Goal: Information Seeking & Learning: Find contact information

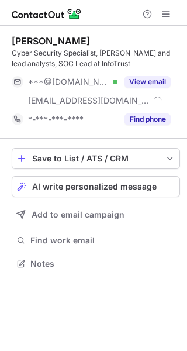
scroll to position [255, 187]
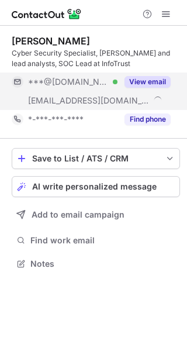
click at [158, 79] on button "View email" at bounding box center [148, 82] width 46 height 12
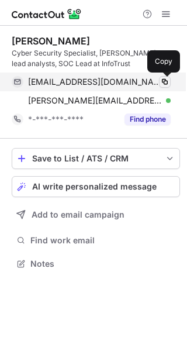
click at [168, 81] on span at bounding box center [164, 81] width 9 height 9
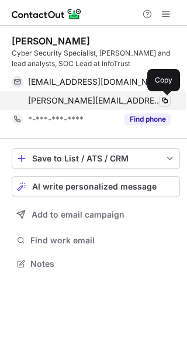
click at [166, 96] on span at bounding box center [164, 100] width 9 height 9
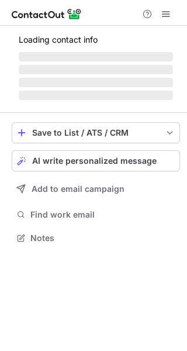
scroll to position [236, 187]
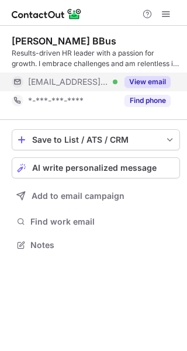
click at [153, 78] on button "View email" at bounding box center [148, 82] width 46 height 12
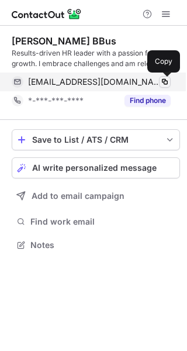
click at [163, 81] on span at bounding box center [164, 81] width 9 height 9
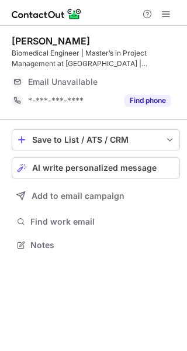
scroll to position [236, 187]
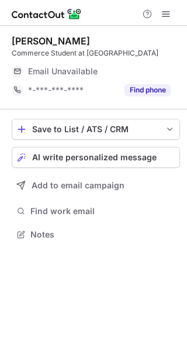
scroll to position [6, 6]
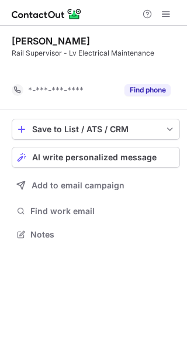
scroll to position [207, 187]
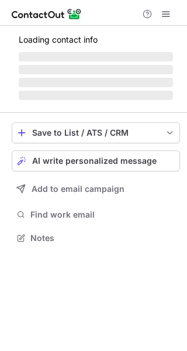
scroll to position [245, 187]
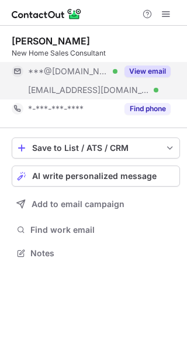
click at [150, 74] on button "View email" at bounding box center [148, 72] width 46 height 12
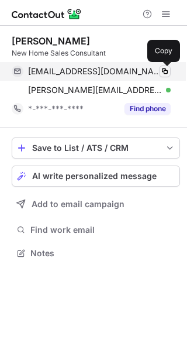
click at [164, 70] on span at bounding box center [164, 71] width 9 height 9
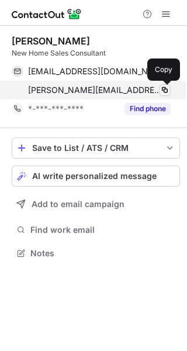
click at [169, 85] on span at bounding box center [164, 89] width 9 height 9
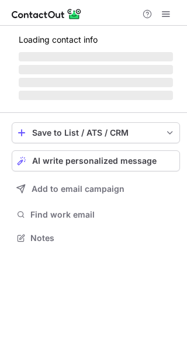
scroll to position [236, 187]
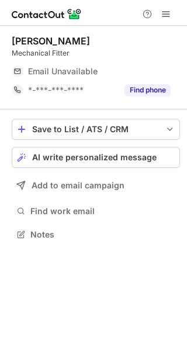
scroll to position [6, 6]
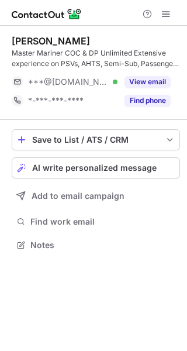
scroll to position [236, 187]
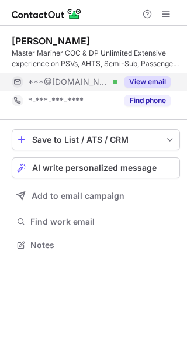
click at [156, 84] on button "View email" at bounding box center [148, 82] width 46 height 12
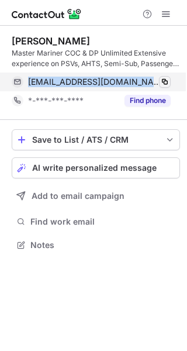
click at [170, 82] on div "joematthews91@hotmail.com Verified Copy" at bounding box center [91, 82] width 159 height 19
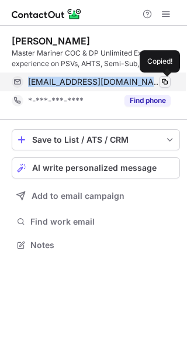
click at [170, 82] on button at bounding box center [165, 82] width 12 height 12
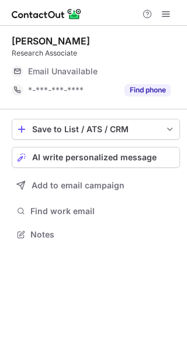
scroll to position [6, 6]
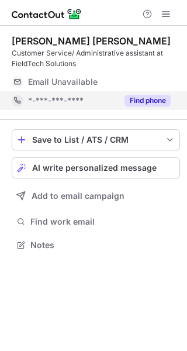
scroll to position [236, 187]
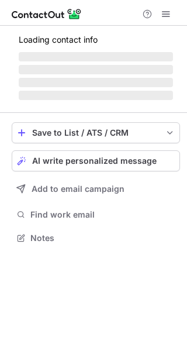
scroll to position [6, 6]
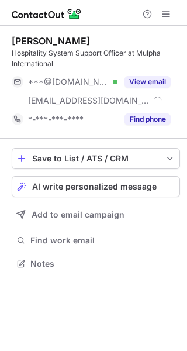
scroll to position [255, 187]
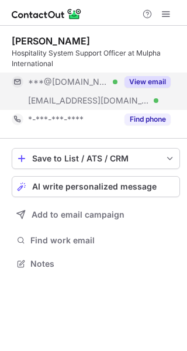
click at [141, 78] on button "View email" at bounding box center [148, 82] width 46 height 12
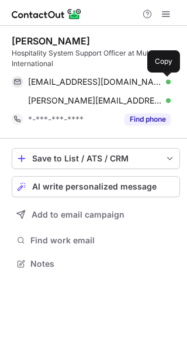
click at [160, 80] on span at bounding box center [164, 81] width 9 height 9
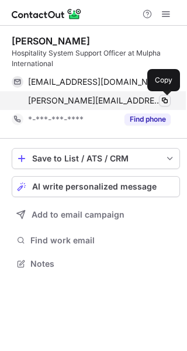
click at [163, 99] on span at bounding box center [164, 100] width 9 height 9
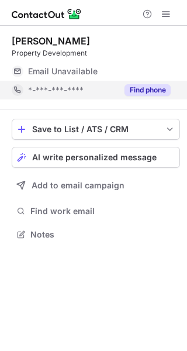
scroll to position [6, 6]
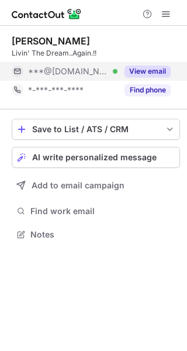
scroll to position [6, 6]
click at [146, 72] on button "View email" at bounding box center [148, 72] width 46 height 12
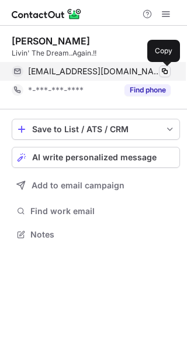
click at [166, 73] on span at bounding box center [164, 71] width 9 height 9
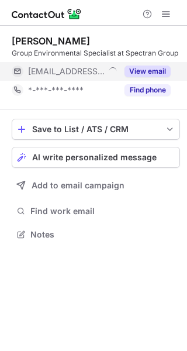
scroll to position [6, 6]
click at [151, 66] on button "View email" at bounding box center [148, 72] width 46 height 12
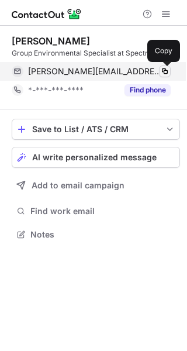
click at [167, 72] on span at bounding box center [164, 71] width 9 height 9
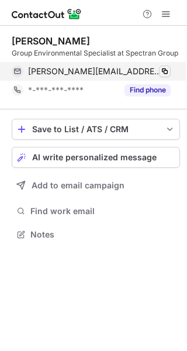
click at [164, 75] on span at bounding box center [164, 71] width 9 height 9
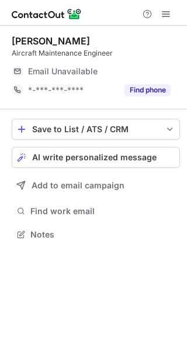
scroll to position [6, 6]
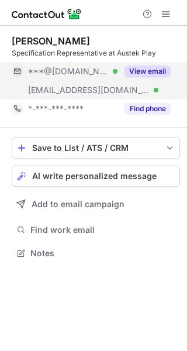
scroll to position [245, 187]
click at [143, 67] on button "View email" at bounding box center [148, 72] width 46 height 12
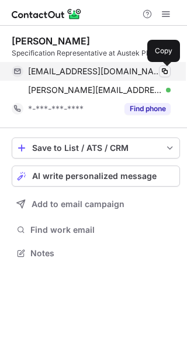
click at [167, 71] on span at bounding box center [164, 71] width 9 height 9
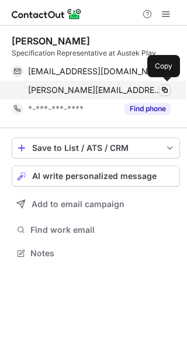
scroll to position [245, 187]
click at [167, 92] on span at bounding box center [164, 89] width 9 height 9
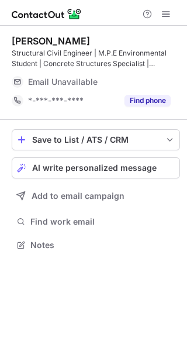
scroll to position [236, 187]
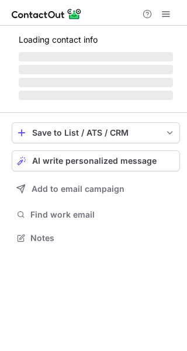
scroll to position [6, 6]
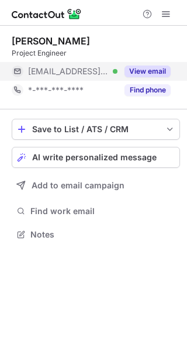
click at [137, 72] on button "View email" at bounding box center [148, 72] width 46 height 12
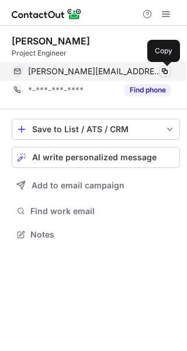
click at [168, 68] on span at bounding box center [164, 71] width 9 height 9
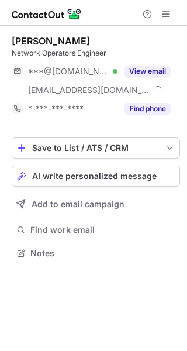
scroll to position [245, 187]
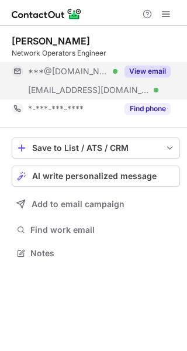
click at [149, 68] on button "View email" at bounding box center [148, 72] width 46 height 12
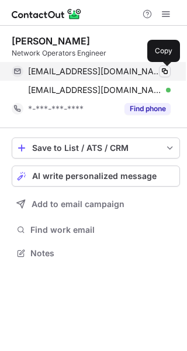
click at [161, 70] on span at bounding box center [164, 71] width 9 height 9
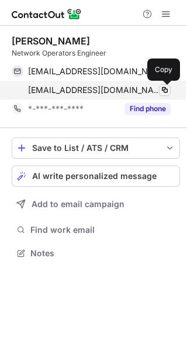
click at [167, 92] on span at bounding box center [164, 89] width 9 height 9
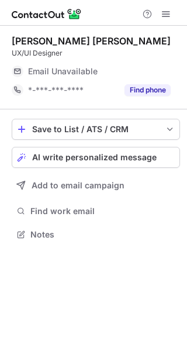
scroll to position [6, 6]
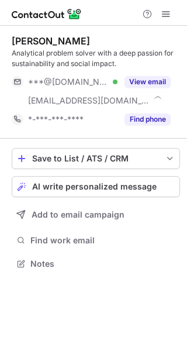
scroll to position [255, 187]
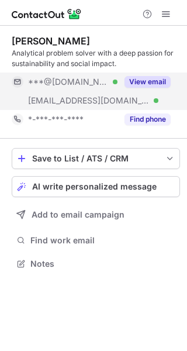
click at [147, 80] on button "View email" at bounding box center [148, 82] width 46 height 12
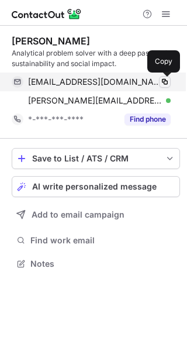
click at [163, 86] on span at bounding box center [164, 81] width 9 height 9
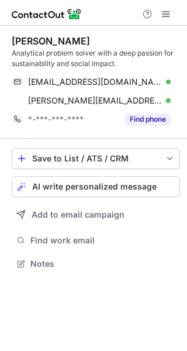
click at [173, 101] on div "heidiannacummings@gmail.com Verified Copy heidi.cummings@asceraenergy.com Verif…" at bounding box center [96, 91] width 168 height 37
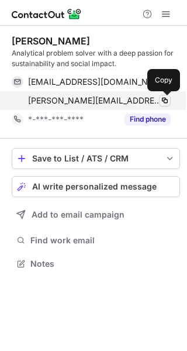
click at [167, 104] on span at bounding box center [164, 100] width 9 height 9
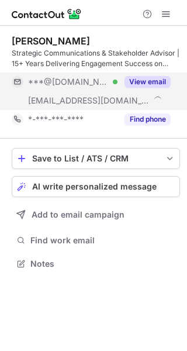
scroll to position [255, 187]
click at [160, 78] on button "View email" at bounding box center [148, 82] width 46 height 12
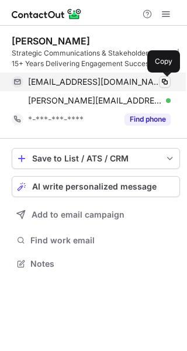
click at [169, 83] on span at bounding box center [164, 81] width 9 height 9
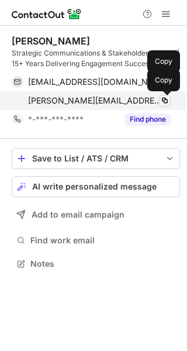
click at [168, 95] on button at bounding box center [165, 101] width 12 height 12
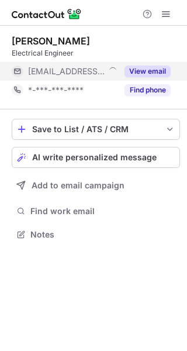
scroll to position [6, 6]
click at [152, 74] on button "View email" at bounding box center [148, 72] width 46 height 12
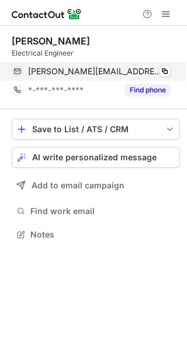
click at [171, 73] on div "[PERSON_NAME][EMAIL_ADDRESS][PERSON_NAME][DOMAIN_NAME] Verified Copy" at bounding box center [91, 71] width 159 height 19
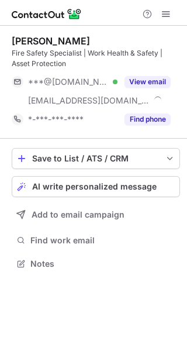
scroll to position [255, 187]
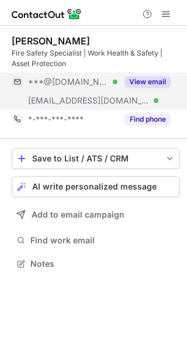
click at [147, 82] on button "View email" at bounding box center [148, 82] width 46 height 12
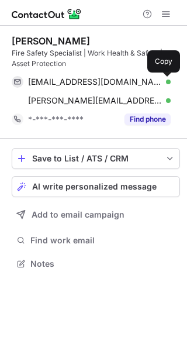
click at [165, 82] on span at bounding box center [164, 81] width 9 height 9
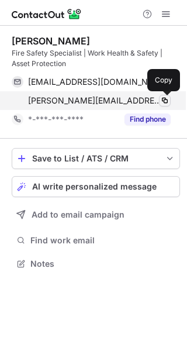
click at [166, 99] on span at bounding box center [164, 100] width 9 height 9
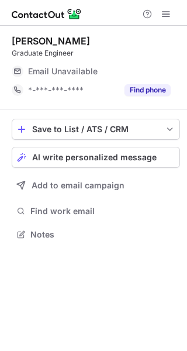
scroll to position [6, 6]
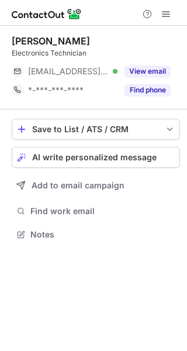
scroll to position [6, 6]
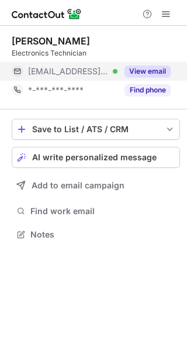
click at [144, 70] on button "View email" at bounding box center [148, 72] width 46 height 12
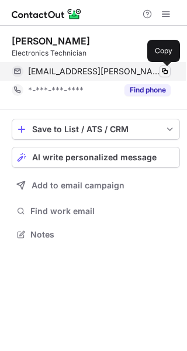
click at [162, 71] on span at bounding box center [164, 71] width 9 height 9
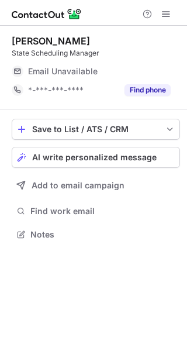
scroll to position [6, 6]
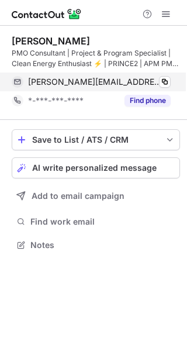
scroll to position [236, 187]
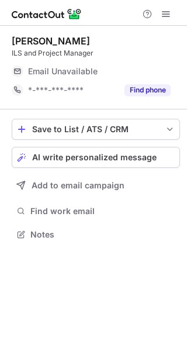
scroll to position [6, 6]
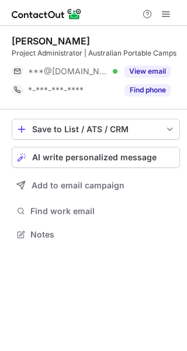
scroll to position [6, 6]
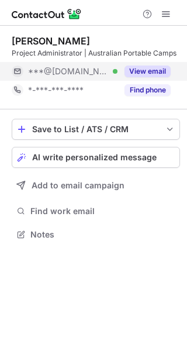
click at [151, 69] on button "View email" at bounding box center [148, 72] width 46 height 12
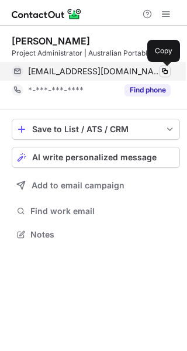
click at [167, 70] on span at bounding box center [164, 71] width 9 height 9
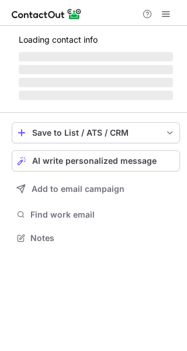
scroll to position [236, 187]
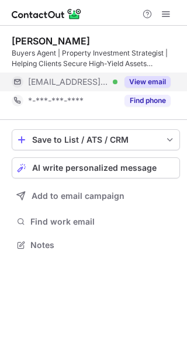
click at [158, 78] on button "View email" at bounding box center [148, 82] width 46 height 12
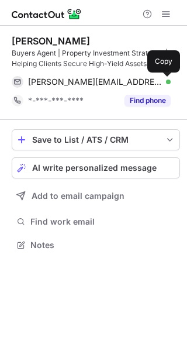
click at [167, 80] on span at bounding box center [164, 81] width 9 height 9
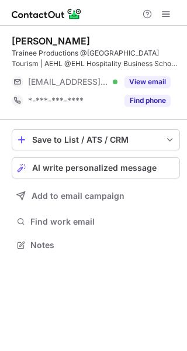
scroll to position [236, 187]
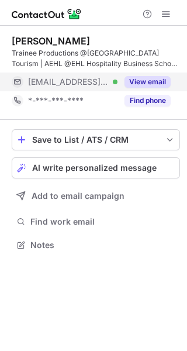
click at [149, 78] on button "View email" at bounding box center [148, 82] width 46 height 12
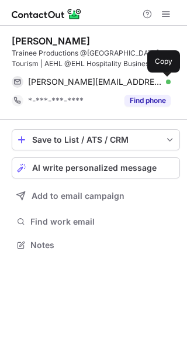
click at [166, 81] on span at bounding box center [164, 81] width 9 height 9
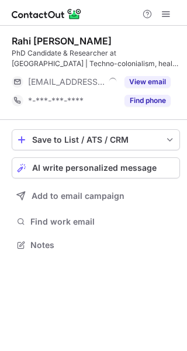
scroll to position [236, 187]
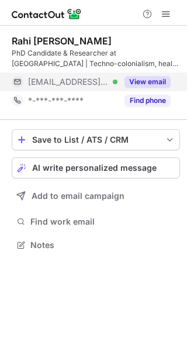
click at [147, 77] on button "View email" at bounding box center [148, 82] width 46 height 12
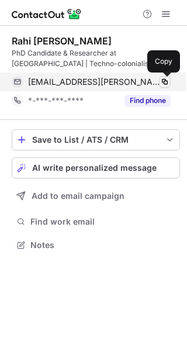
click at [166, 77] on span at bounding box center [164, 81] width 9 height 9
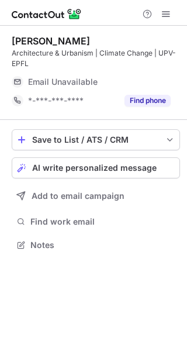
scroll to position [236, 187]
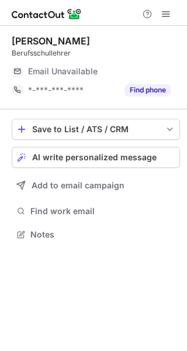
scroll to position [6, 6]
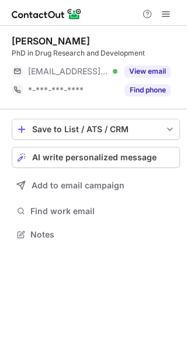
scroll to position [6, 6]
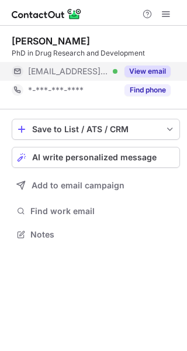
click at [153, 70] on button "View email" at bounding box center [148, 72] width 46 height 12
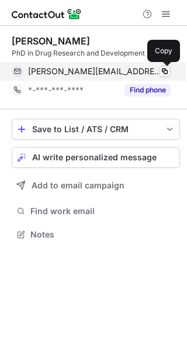
click at [164, 70] on span at bounding box center [164, 71] width 9 height 9
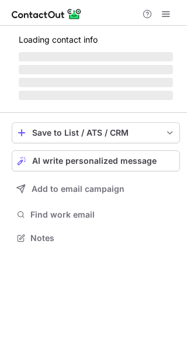
scroll to position [236, 187]
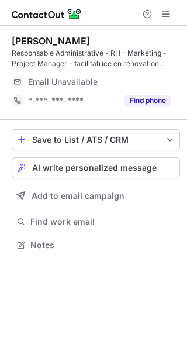
scroll to position [236, 187]
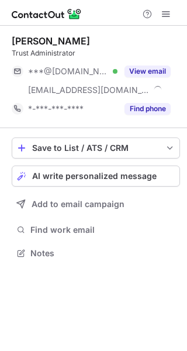
scroll to position [245, 187]
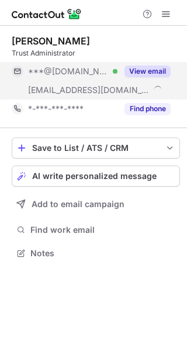
click at [146, 64] on div "View email" at bounding box center [144, 71] width 53 height 19
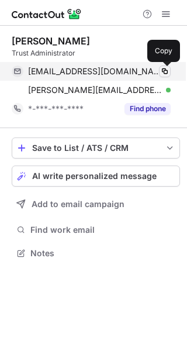
click at [160, 74] on span at bounding box center [164, 71] width 9 height 9
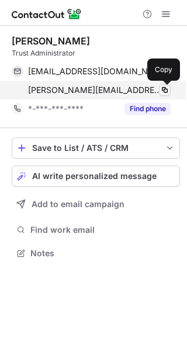
click at [167, 90] on span at bounding box center [164, 89] width 9 height 9
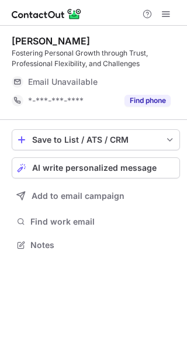
scroll to position [236, 187]
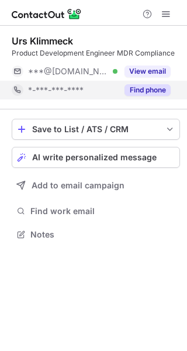
scroll to position [6, 6]
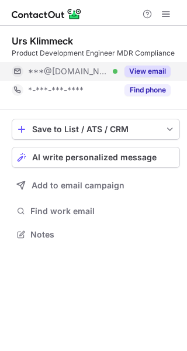
click at [158, 66] on button "View email" at bounding box center [148, 72] width 46 height 12
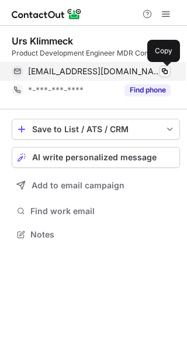
click at [167, 70] on span at bounding box center [164, 71] width 9 height 9
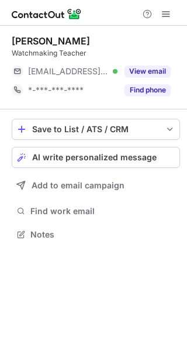
scroll to position [6, 6]
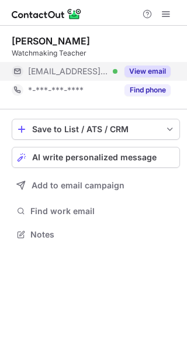
click at [147, 70] on button "View email" at bounding box center [148, 72] width 46 height 12
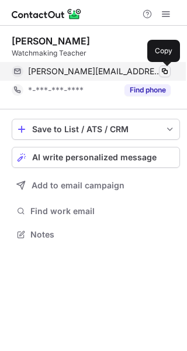
click at [166, 71] on span at bounding box center [164, 71] width 9 height 9
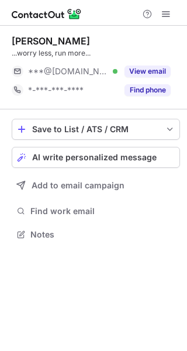
scroll to position [6, 6]
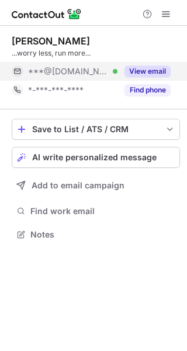
click at [142, 68] on button "View email" at bounding box center [148, 72] width 46 height 12
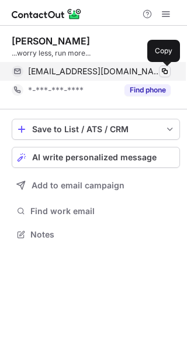
click at [163, 67] on span at bounding box center [164, 71] width 9 height 9
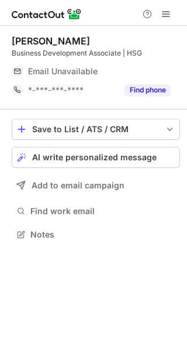
scroll to position [6, 6]
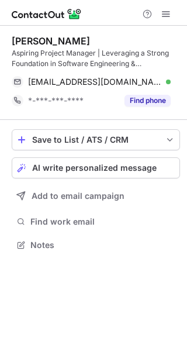
scroll to position [236, 187]
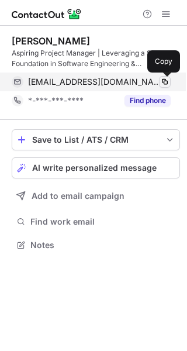
click at [163, 80] on span at bounding box center [164, 81] width 9 height 9
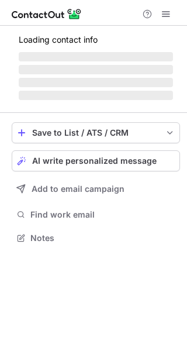
scroll to position [6, 6]
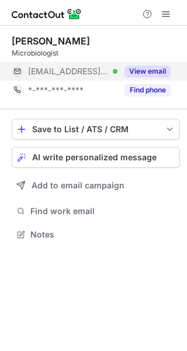
click at [144, 72] on button "View email" at bounding box center [148, 72] width 46 height 12
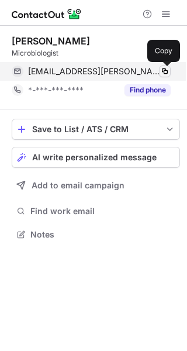
click at [159, 70] on button at bounding box center [165, 72] width 12 height 12
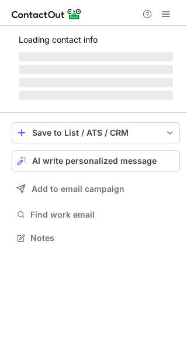
scroll to position [245, 187]
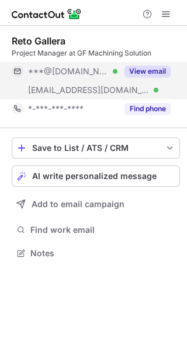
click at [155, 66] on button "View email" at bounding box center [148, 72] width 46 height 12
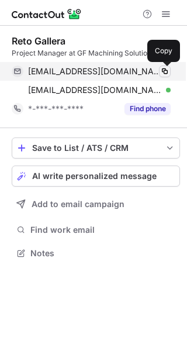
click at [164, 67] on span at bounding box center [164, 71] width 9 height 9
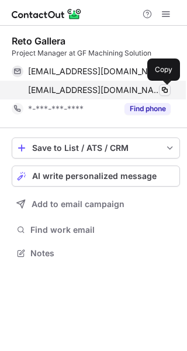
click at [168, 91] on span at bounding box center [164, 89] width 9 height 9
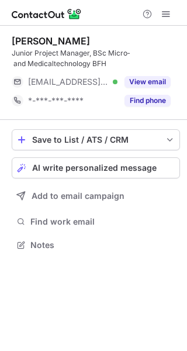
scroll to position [236, 187]
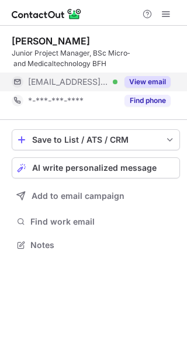
click at [155, 75] on div "View email" at bounding box center [144, 82] width 53 height 19
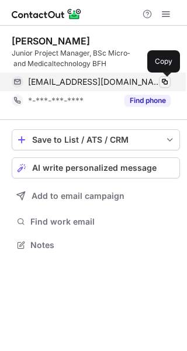
click at [164, 82] on span at bounding box center [164, 81] width 9 height 9
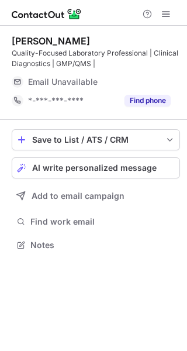
scroll to position [236, 187]
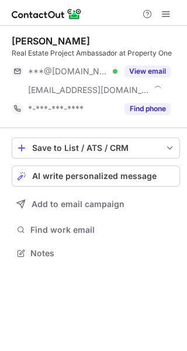
scroll to position [245, 187]
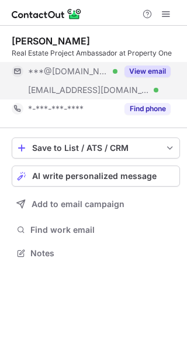
click at [146, 71] on button "View email" at bounding box center [148, 72] width 46 height 12
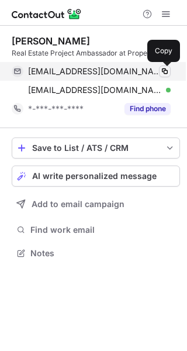
click at [165, 74] on span at bounding box center [164, 71] width 9 height 9
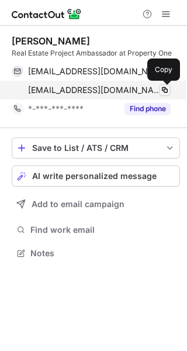
click at [164, 93] on span at bounding box center [164, 89] width 9 height 9
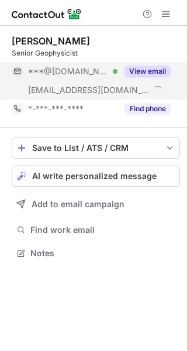
scroll to position [245, 187]
click at [137, 70] on button "View email" at bounding box center [148, 72] width 46 height 12
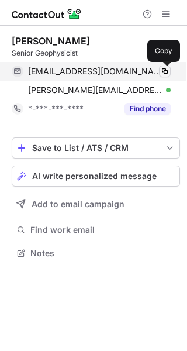
click at [160, 71] on button at bounding box center [165, 72] width 12 height 12
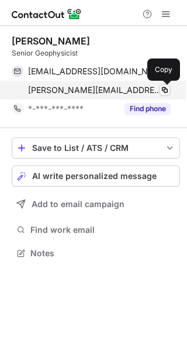
click at [167, 86] on span at bounding box center [164, 89] width 9 height 9
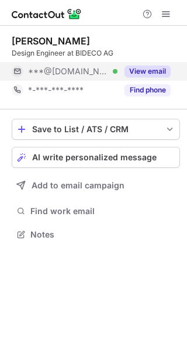
scroll to position [6, 6]
click at [140, 71] on button "View email" at bounding box center [148, 72] width 46 height 12
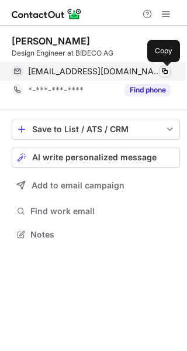
click at [164, 73] on span at bounding box center [164, 71] width 9 height 9
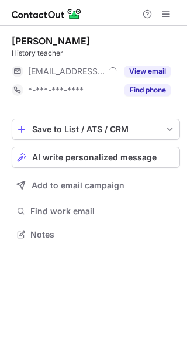
scroll to position [6, 6]
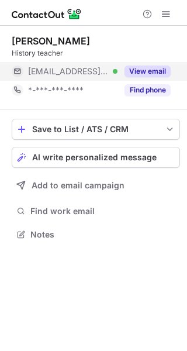
click at [152, 70] on button "View email" at bounding box center [148, 72] width 46 height 12
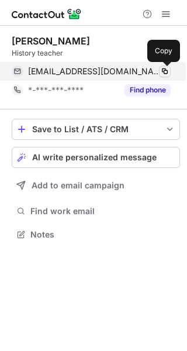
click at [159, 68] on button at bounding box center [165, 72] width 12 height 12
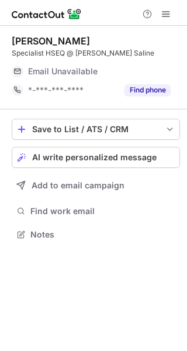
scroll to position [6, 6]
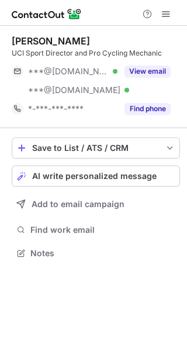
scroll to position [245, 187]
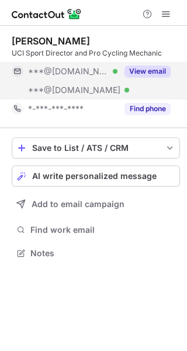
click at [150, 68] on button "View email" at bounding box center [148, 72] width 46 height 12
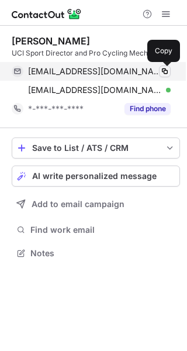
click at [170, 68] on button at bounding box center [165, 72] width 12 height 12
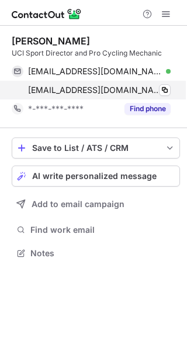
click at [171, 89] on div "[EMAIL_ADDRESS][DOMAIN_NAME] Verified Copy" at bounding box center [91, 90] width 159 height 19
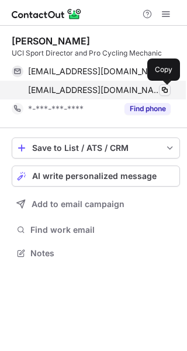
click at [165, 89] on span at bounding box center [164, 89] width 9 height 9
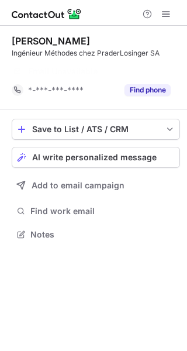
scroll to position [207, 187]
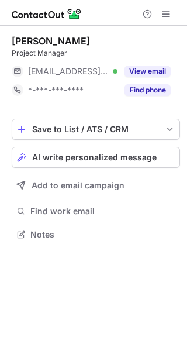
scroll to position [6, 6]
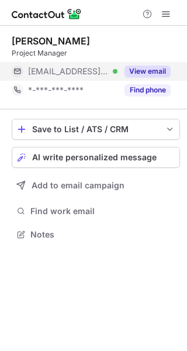
click at [143, 71] on button "View email" at bounding box center [148, 72] width 46 height 12
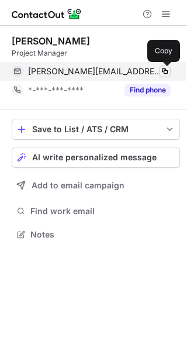
click at [164, 70] on span at bounding box center [164, 71] width 9 height 9
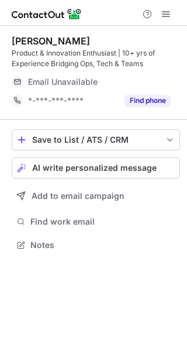
scroll to position [236, 187]
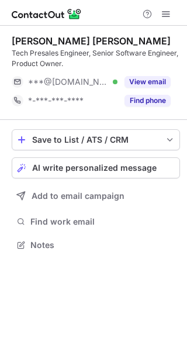
scroll to position [236, 187]
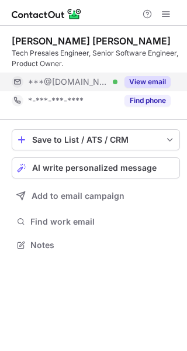
click at [148, 78] on button "View email" at bounding box center [148, 82] width 46 height 12
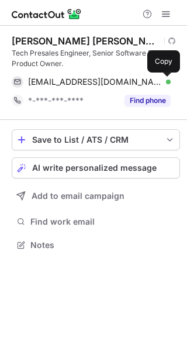
click at [161, 82] on span at bounding box center [164, 81] width 9 height 9
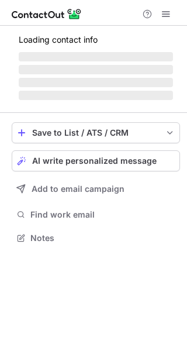
scroll to position [6, 6]
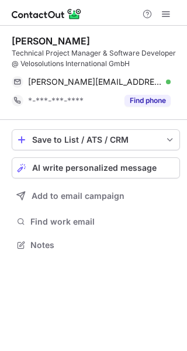
scroll to position [236, 187]
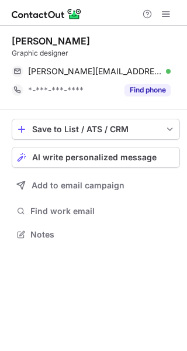
scroll to position [226, 187]
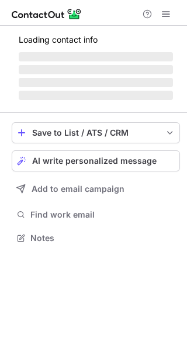
scroll to position [245, 187]
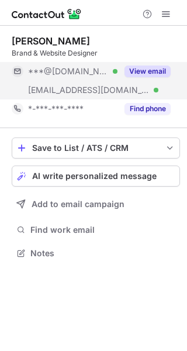
click at [144, 72] on button "View email" at bounding box center [148, 72] width 46 height 12
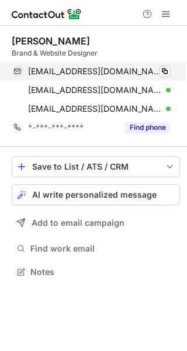
scroll to position [263, 187]
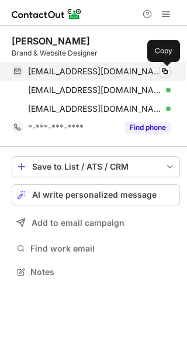
click at [163, 71] on span at bounding box center [164, 71] width 9 height 9
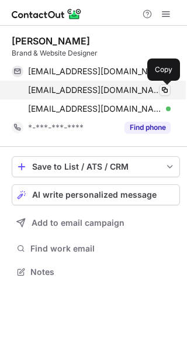
click at [164, 87] on span at bounding box center [164, 89] width 9 height 9
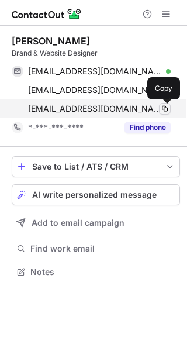
click at [167, 106] on span at bounding box center [164, 108] width 9 height 9
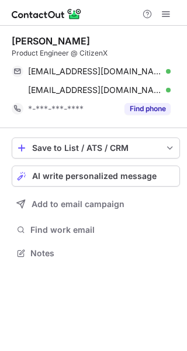
scroll to position [245, 187]
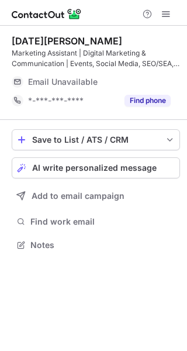
scroll to position [236, 187]
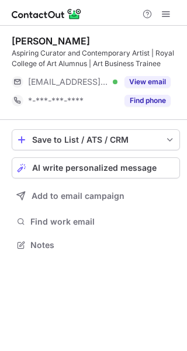
scroll to position [236, 187]
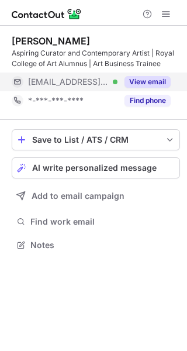
click at [145, 80] on button "View email" at bounding box center [148, 82] width 46 height 12
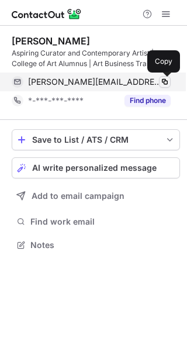
click at [164, 80] on span at bounding box center [164, 81] width 9 height 9
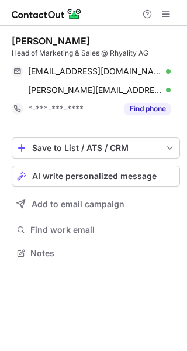
scroll to position [245, 187]
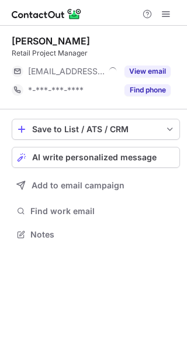
scroll to position [6, 6]
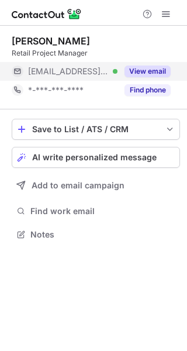
click at [136, 70] on button "View email" at bounding box center [148, 72] width 46 height 12
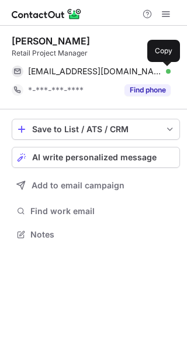
click at [162, 68] on span at bounding box center [164, 71] width 9 height 9
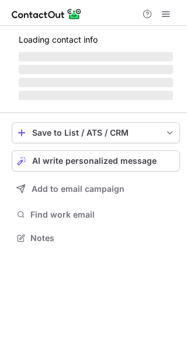
scroll to position [255, 187]
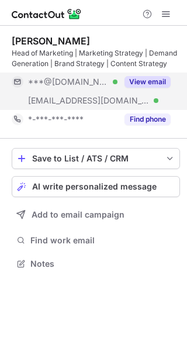
click at [150, 79] on button "View email" at bounding box center [148, 82] width 46 height 12
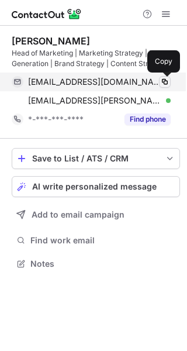
click at [166, 80] on span at bounding box center [164, 81] width 9 height 9
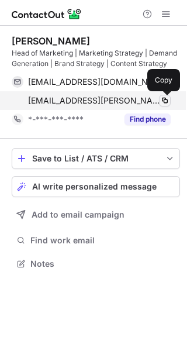
click at [166, 102] on span at bounding box center [164, 100] width 9 height 9
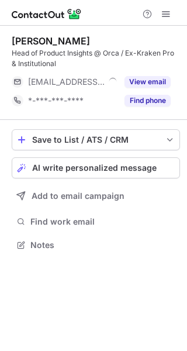
scroll to position [236, 187]
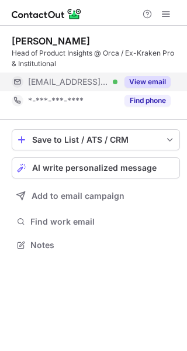
click at [134, 77] on button "View email" at bounding box center [148, 82] width 46 height 12
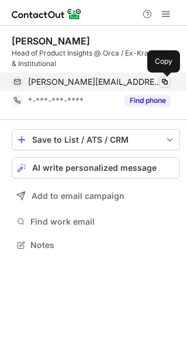
click at [160, 80] on span at bounding box center [164, 81] width 9 height 9
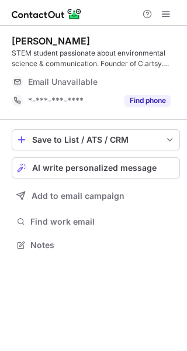
scroll to position [236, 187]
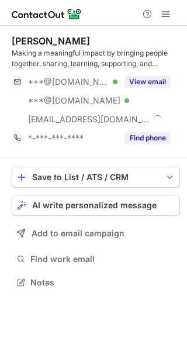
scroll to position [274, 187]
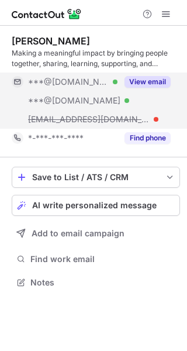
click at [150, 81] on button "View email" at bounding box center [148, 82] width 46 height 12
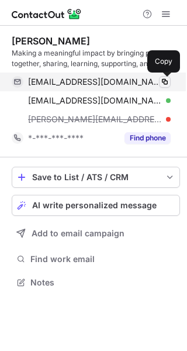
click at [166, 82] on span at bounding box center [164, 81] width 9 height 9
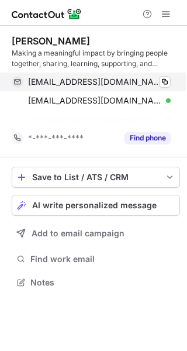
scroll to position [255, 187]
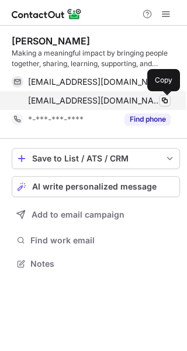
click at [164, 97] on span at bounding box center [164, 100] width 9 height 9
